Goal: Task Accomplishment & Management: Use online tool/utility

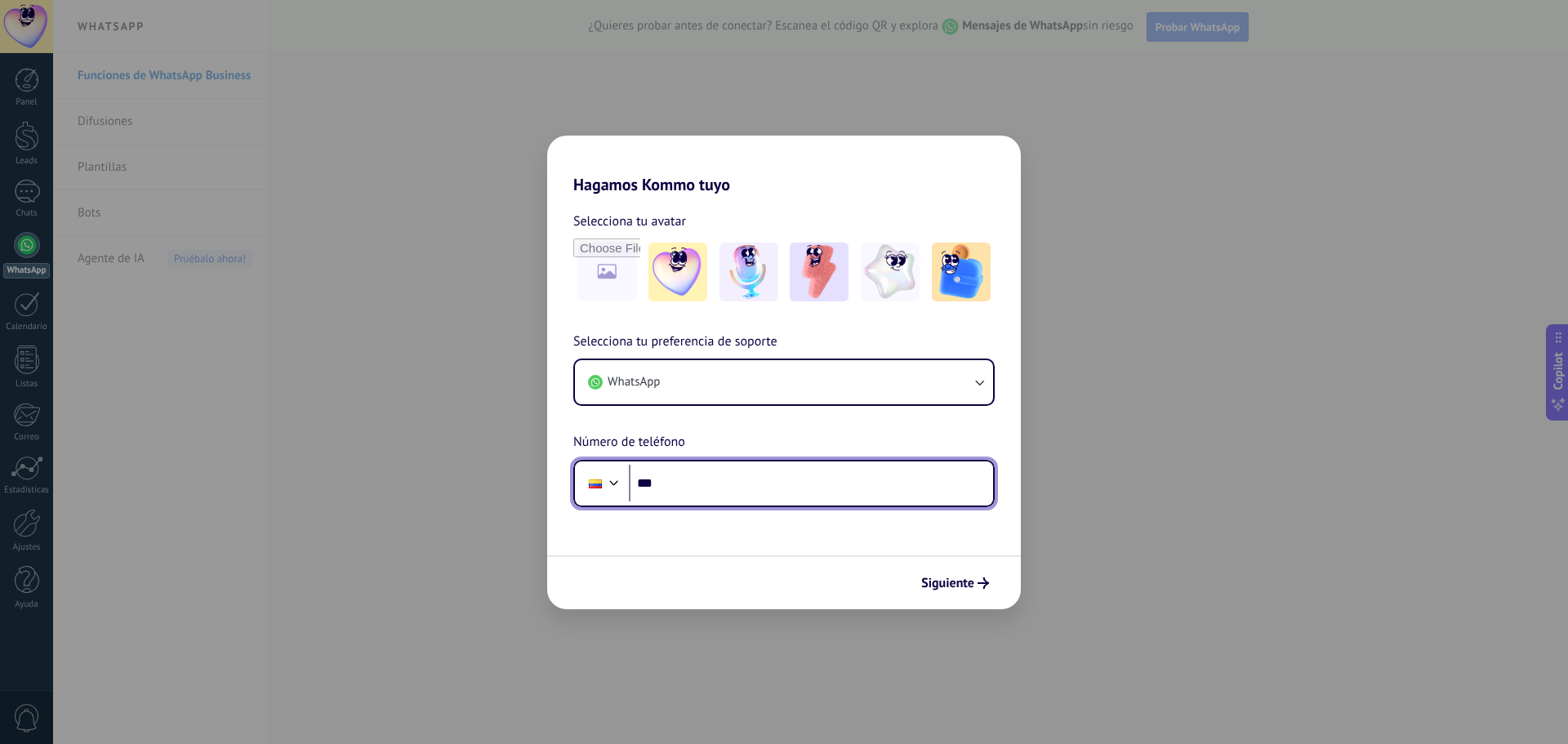
click at [744, 492] on input "***" at bounding box center [810, 484] width 364 height 37
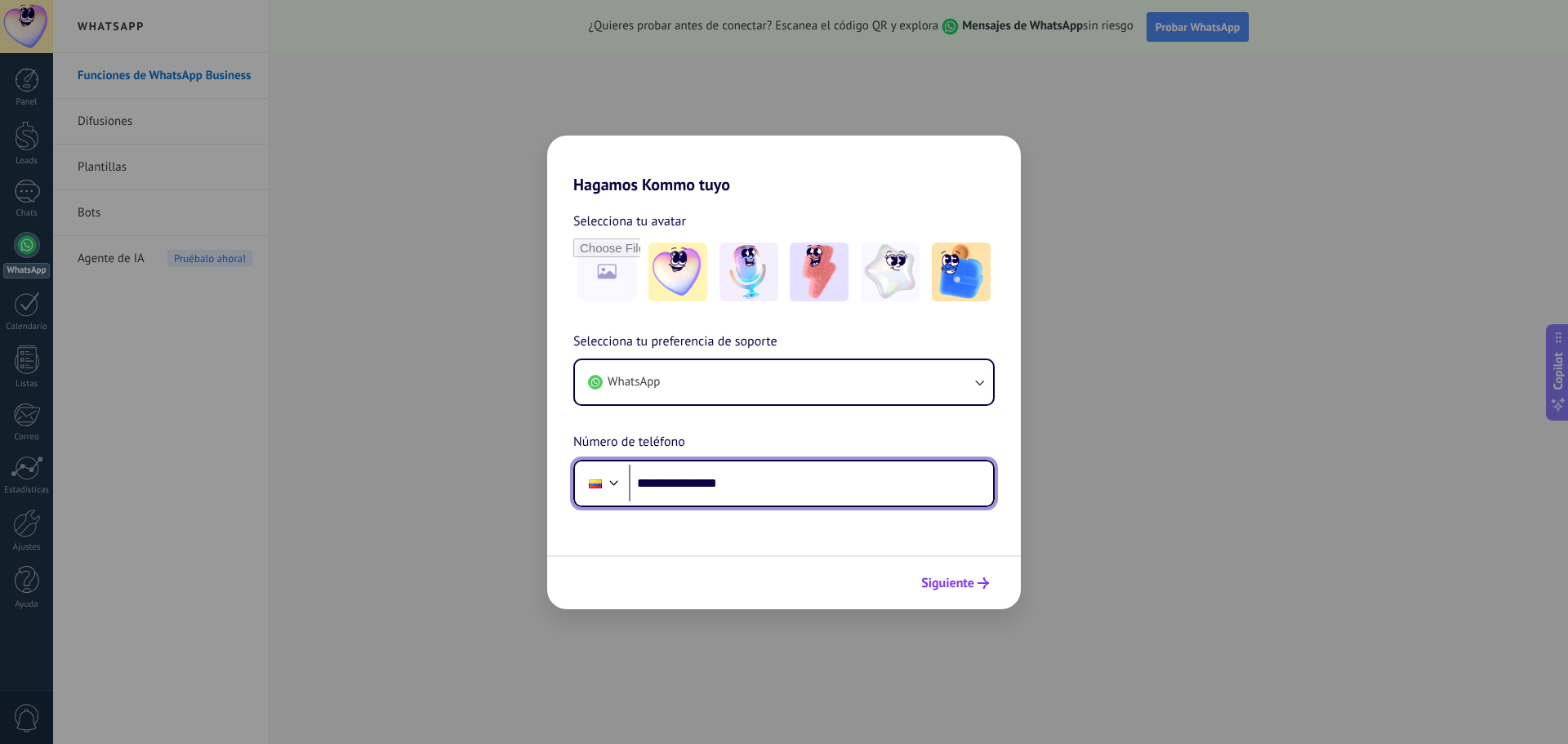
type input "**********"
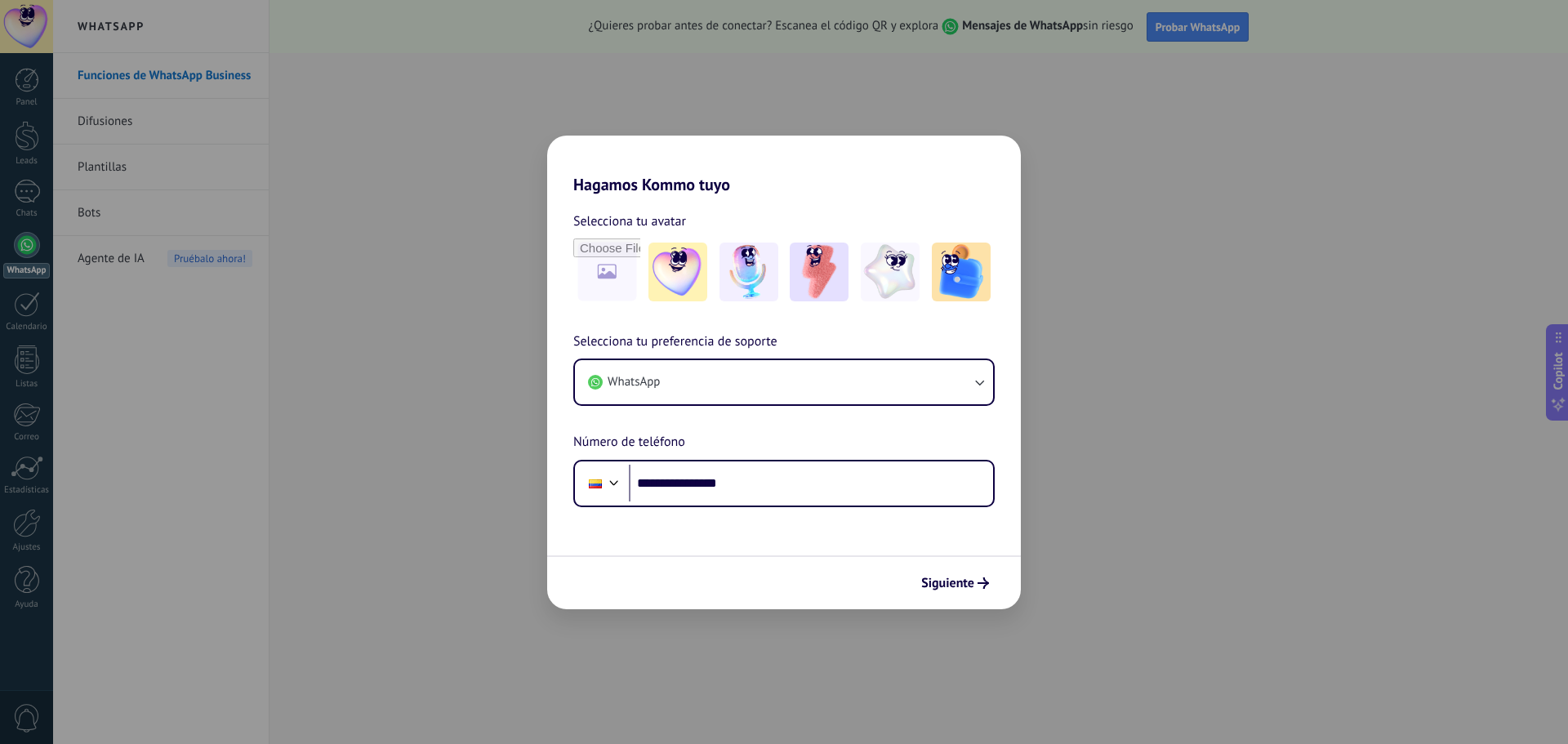
click at [954, 580] on span "Siguiente" at bounding box center [947, 583] width 53 height 11
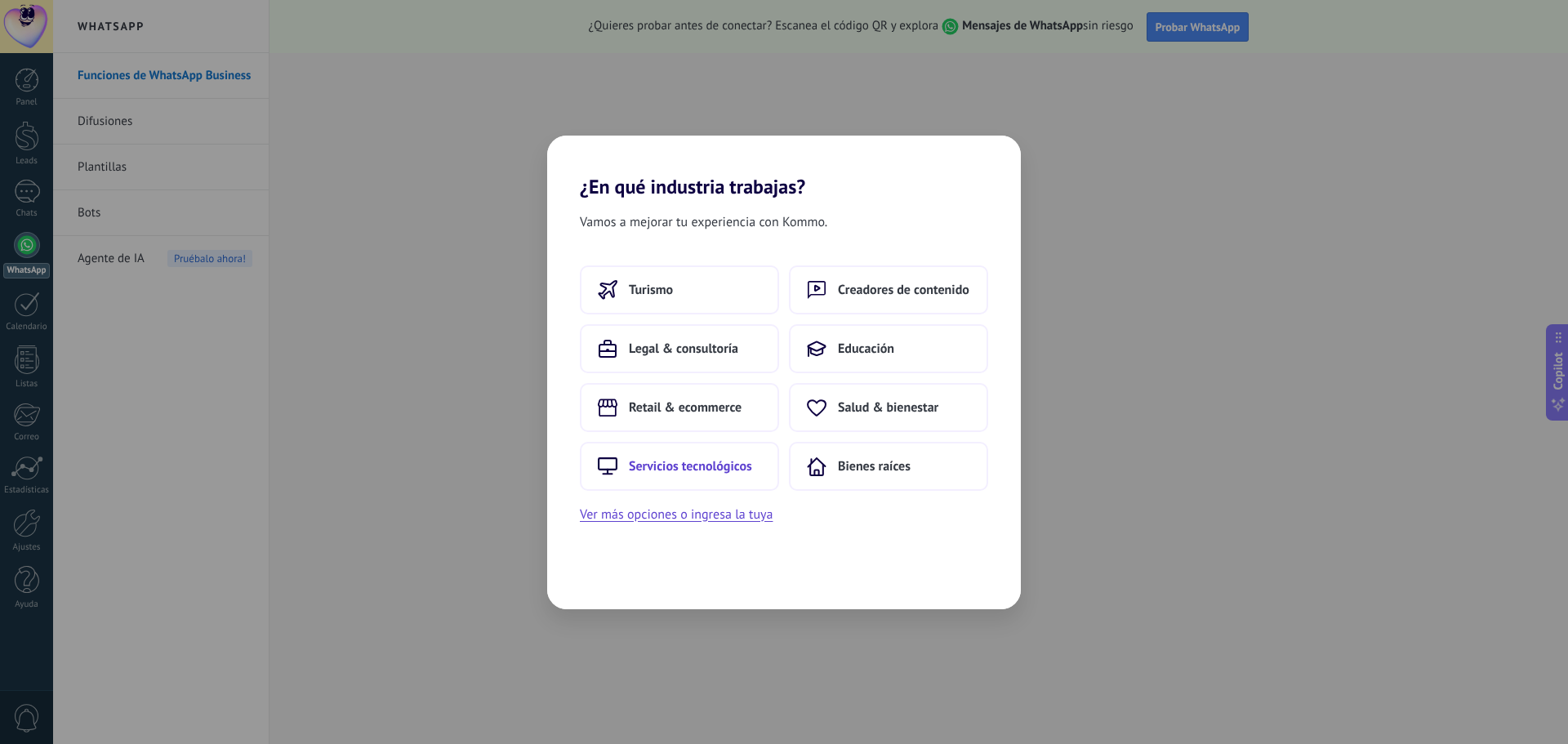
click at [648, 459] on span "Servicios tecnológicos" at bounding box center [690, 467] width 123 height 17
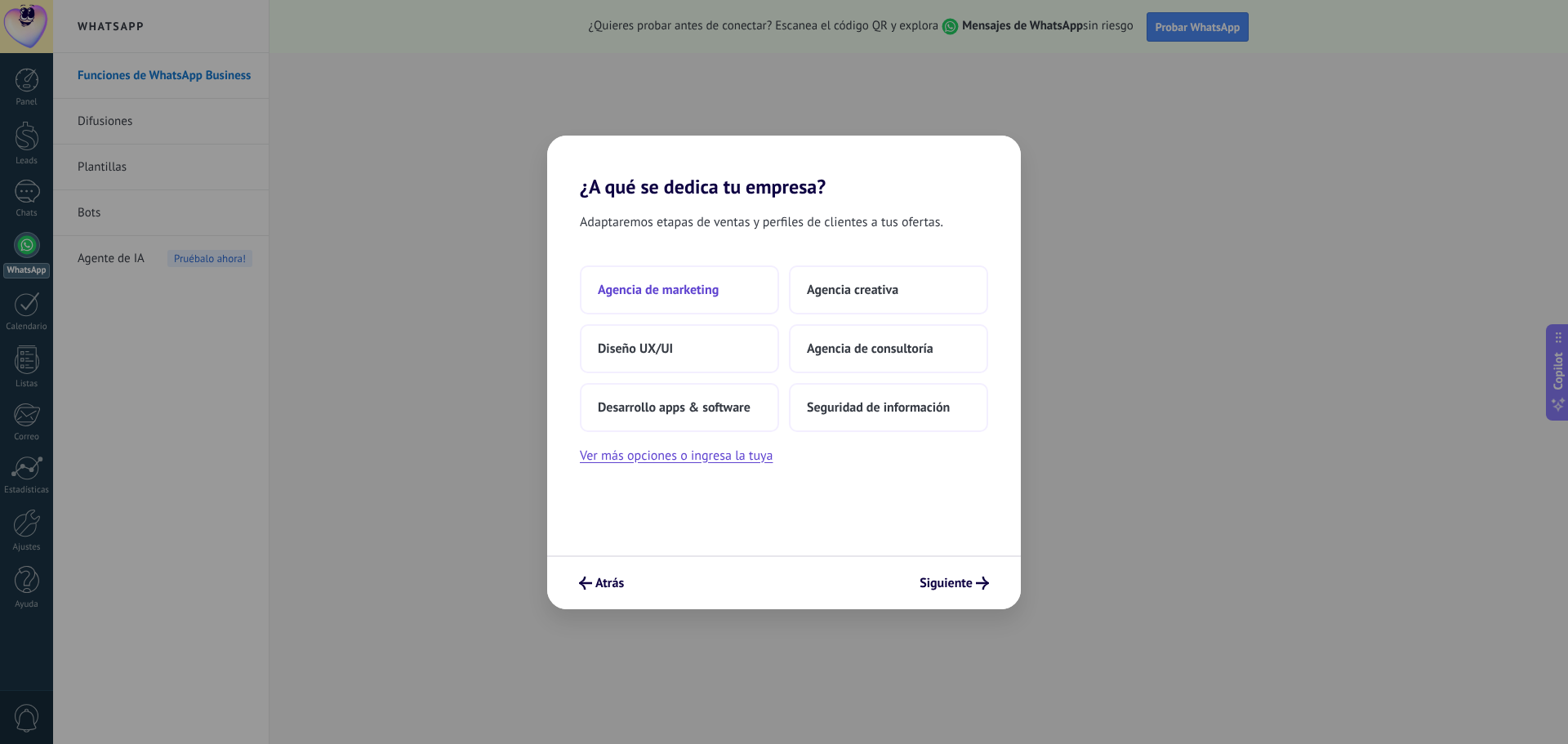
click at [685, 289] on span "Agencia de marketing" at bounding box center [658, 291] width 121 height 17
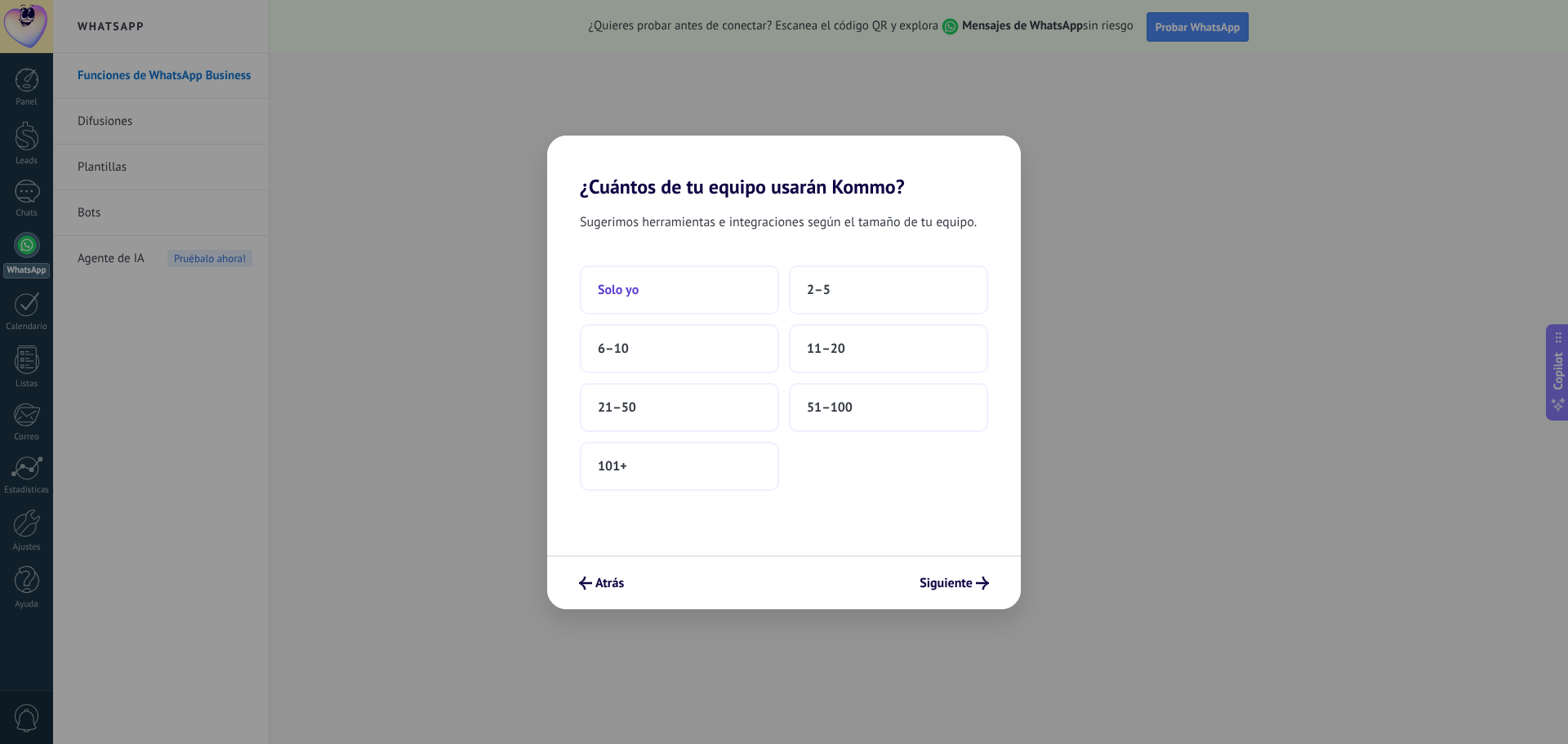
click at [618, 289] on span "Solo yo" at bounding box center [618, 291] width 41 height 17
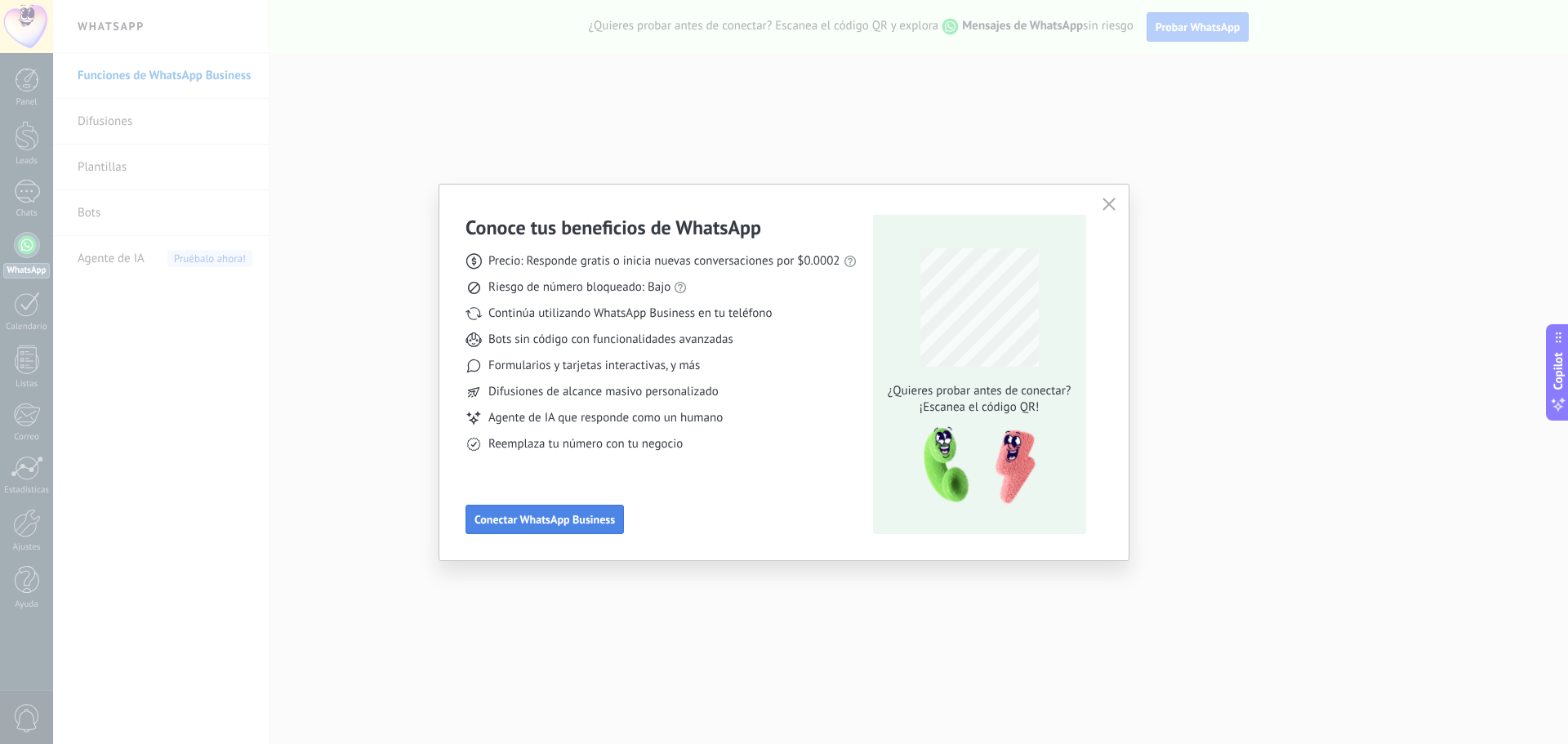
click at [523, 518] on span "Conectar WhatsApp Business" at bounding box center [544, 519] width 140 height 11
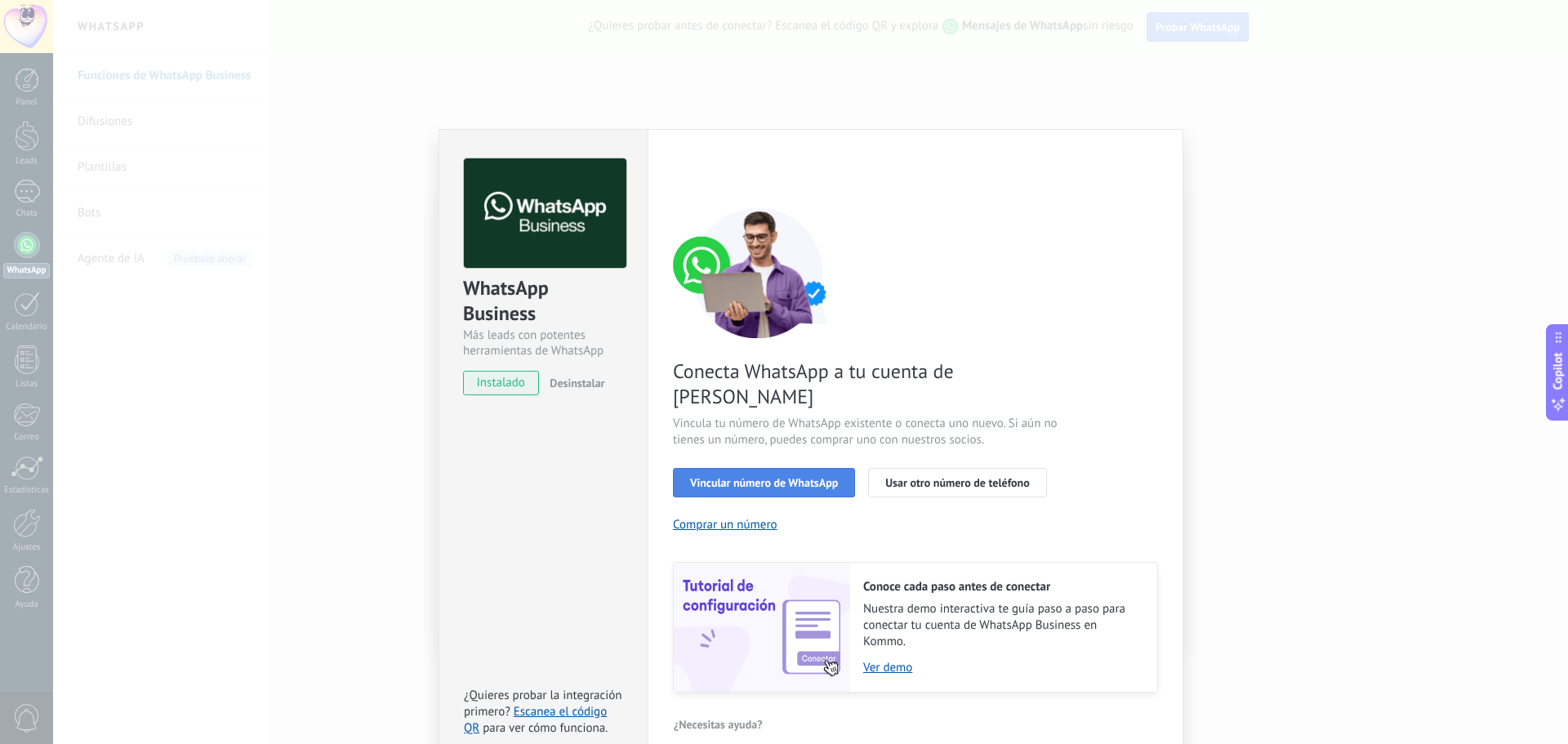
click at [791, 477] on span "Vincular número de WhatsApp" at bounding box center [763, 483] width 148 height 11
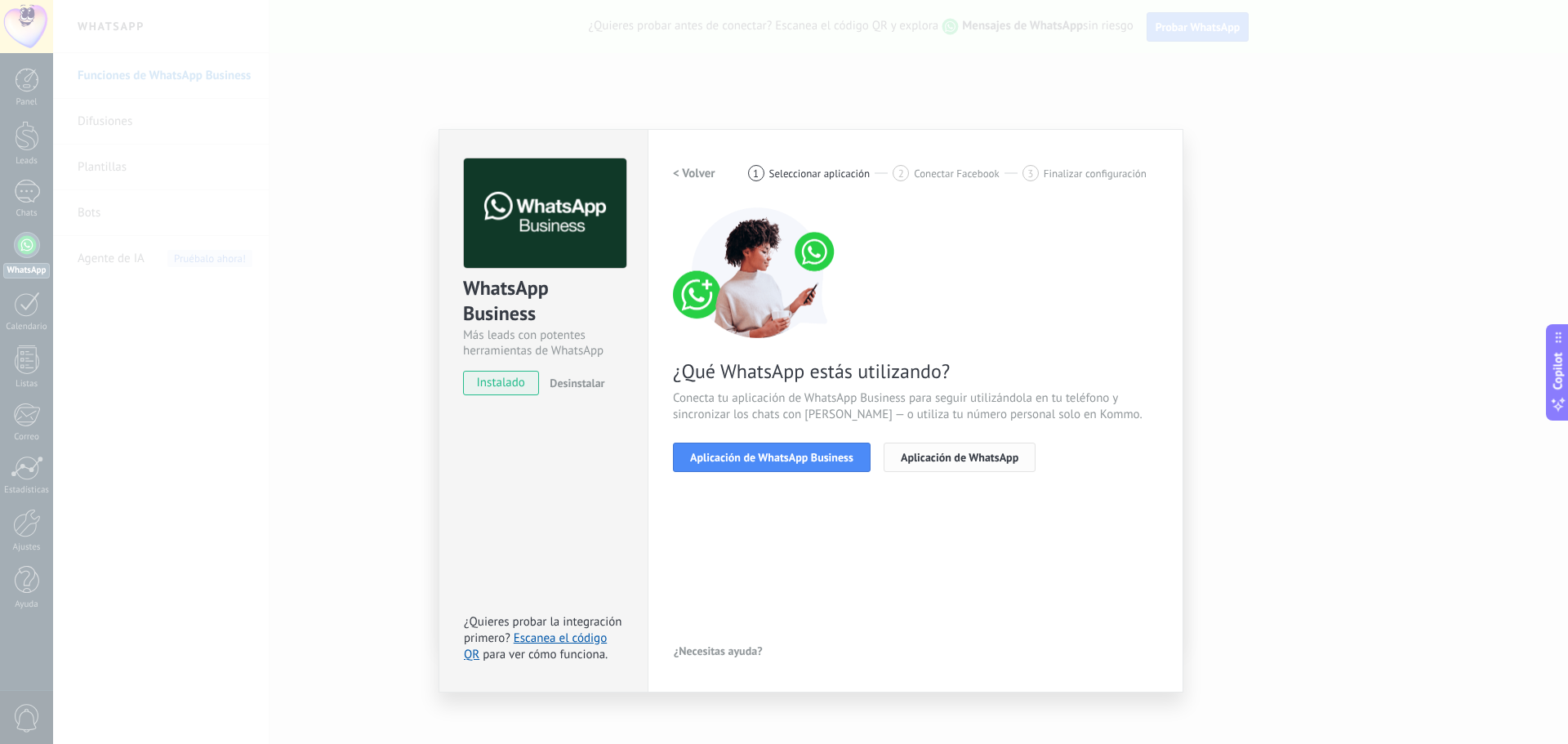
click at [966, 455] on span "Aplicación de WhatsApp" at bounding box center [959, 457] width 118 height 11
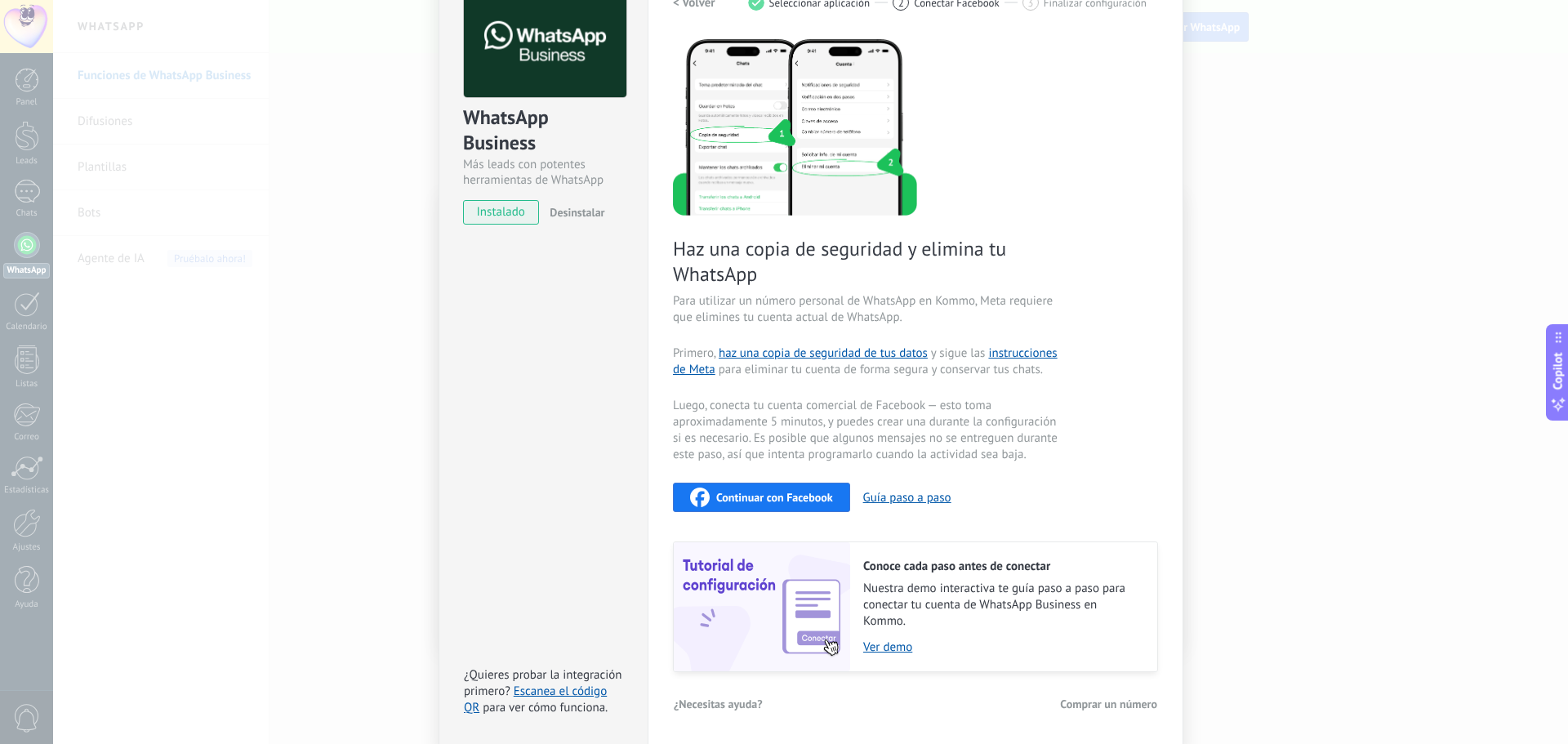
scroll to position [172, 0]
click at [487, 207] on span "instalado" at bounding box center [501, 212] width 74 height 24
